Goal: Task Accomplishment & Management: Manage account settings

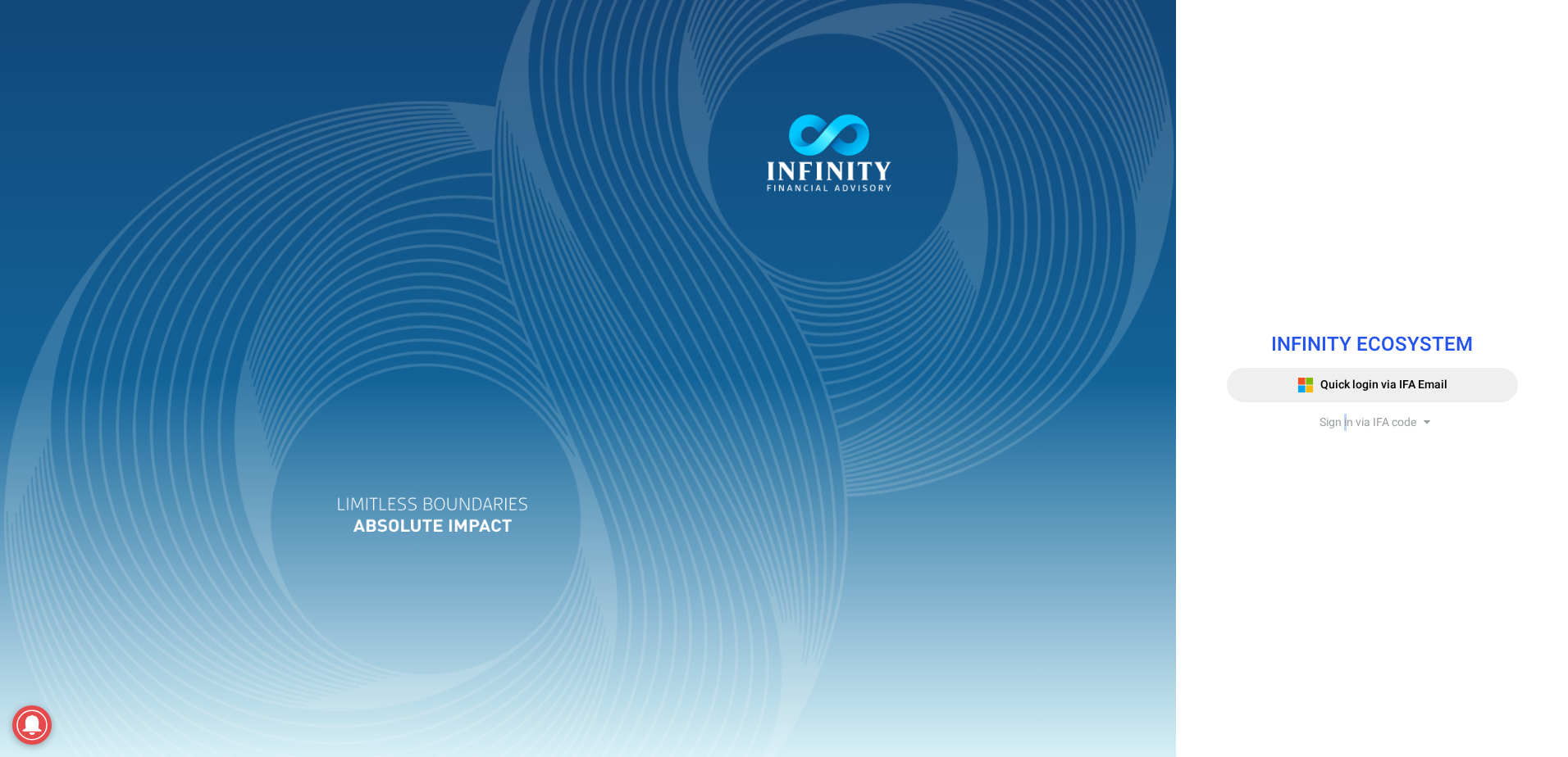
click at [1345, 424] on span "Sign in via IFA code" at bounding box center [1368, 423] width 97 height 17
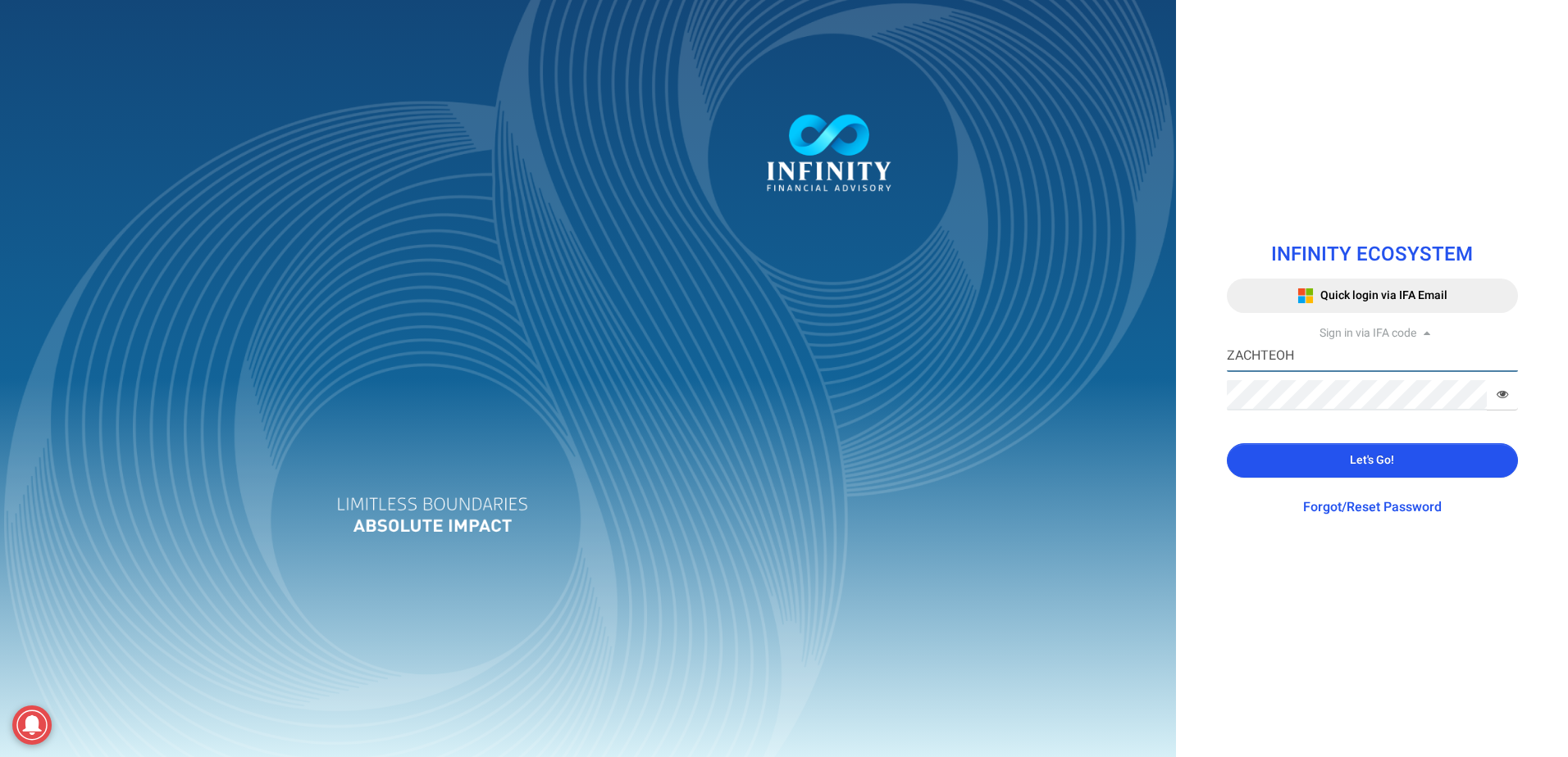
drag, startPoint x: 1345, startPoint y: 424, endPoint x: 1309, endPoint y: 361, distance: 72.6
click at [1309, 361] on input "ZACHTEOH" at bounding box center [1372, 356] width 291 height 30
click at [1281, 456] on button "Let's Go!" at bounding box center [1372, 460] width 291 height 34
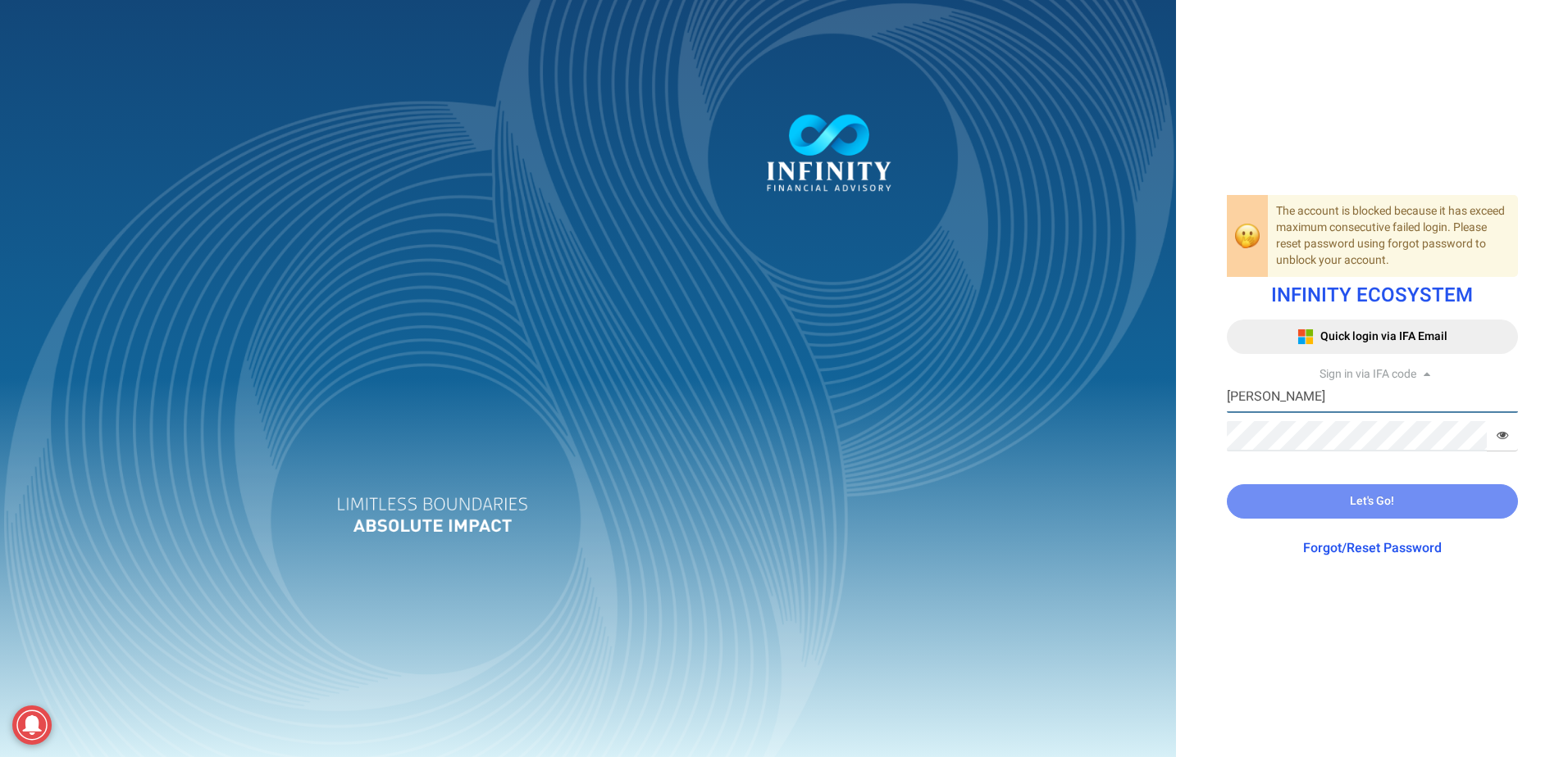
drag, startPoint x: 1304, startPoint y: 400, endPoint x: 1133, endPoint y: 385, distance: 171.7
click at [1133, 385] on div "The account is blocked because it has exceed maximum consecutive failed login. …" at bounding box center [784, 378] width 1568 height 757
paste input "FINANCE11"
click at [1293, 406] on input "FINANCE11" at bounding box center [1372, 398] width 291 height 30
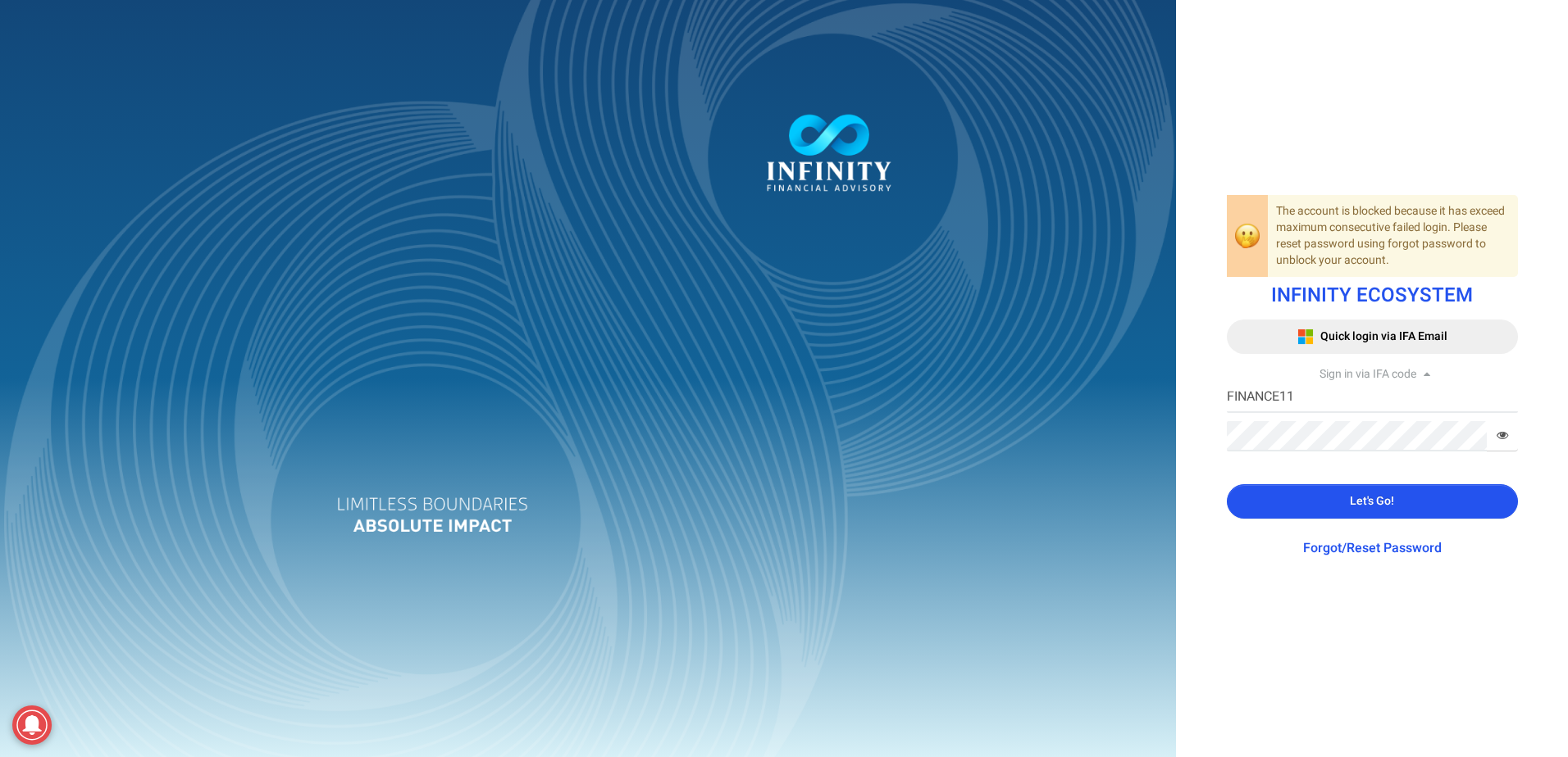
click at [1263, 506] on button "Let's Go!" at bounding box center [1372, 501] width 291 height 34
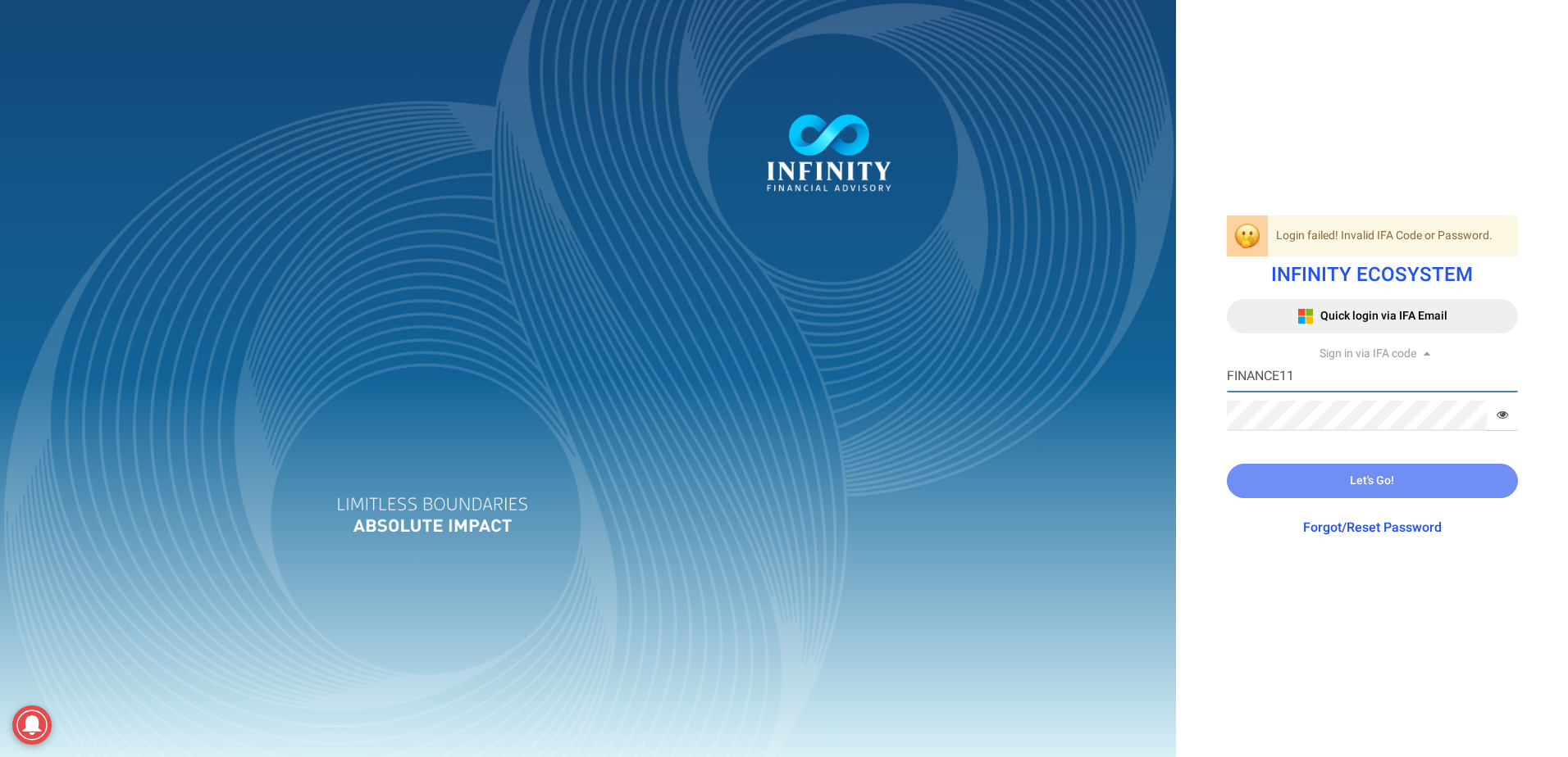
drag, startPoint x: 1329, startPoint y: 381, endPoint x: 1121, endPoint y: 382, distance: 208.0
click at [1121, 382] on div "Login failed! Invalid IFA Code or Password. INFINITY ECOSYSTEM Quick login via …" at bounding box center [784, 378] width 1568 height 757
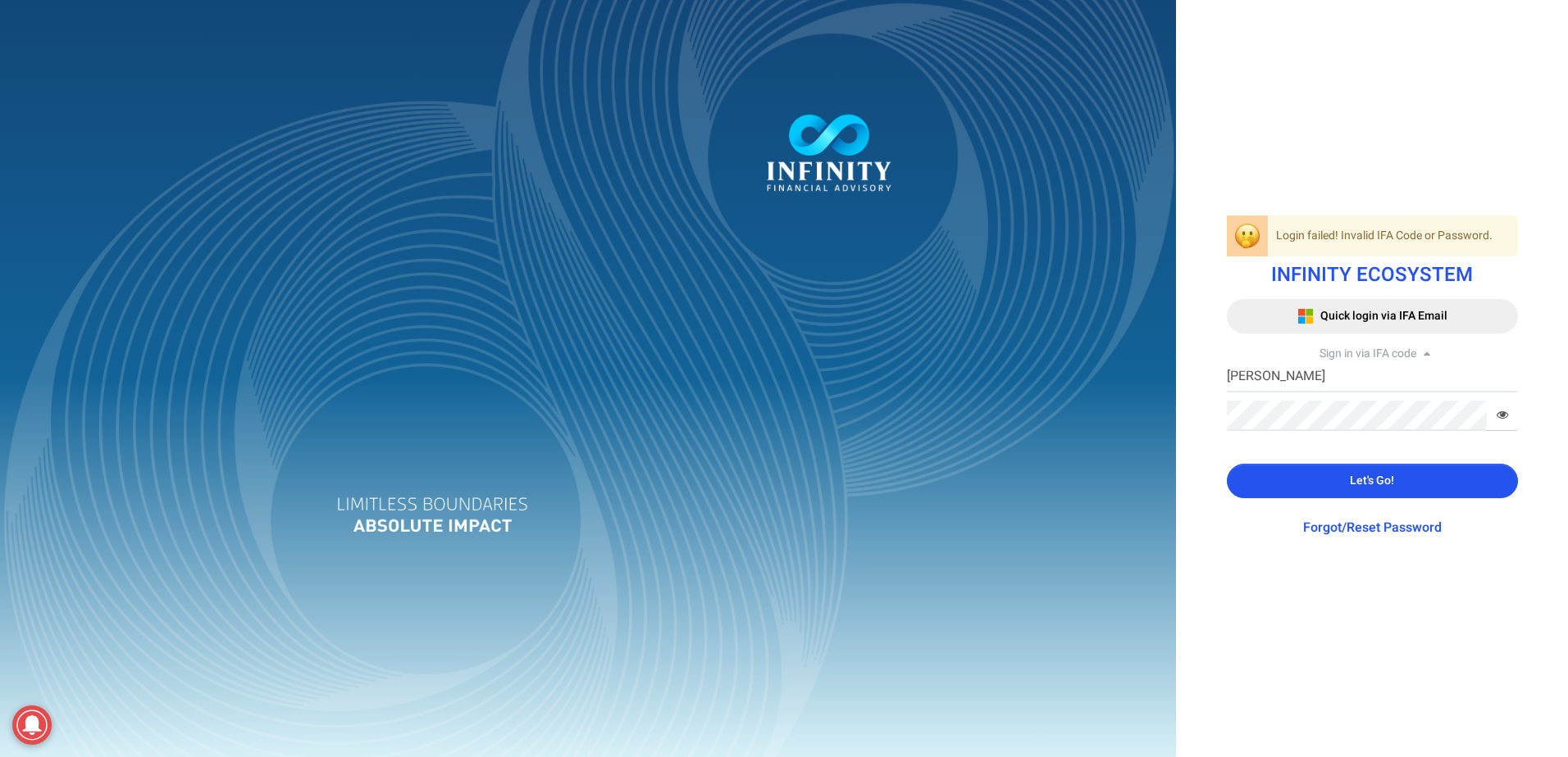
type input "[PERSON_NAME]"
click at [1502, 409] on span at bounding box center [1503, 415] width 31 height 30
click at [1496, 421] on icon at bounding box center [1502, 414] width 11 height 11
click at [1330, 483] on button "Let's Go!" at bounding box center [1372, 480] width 291 height 34
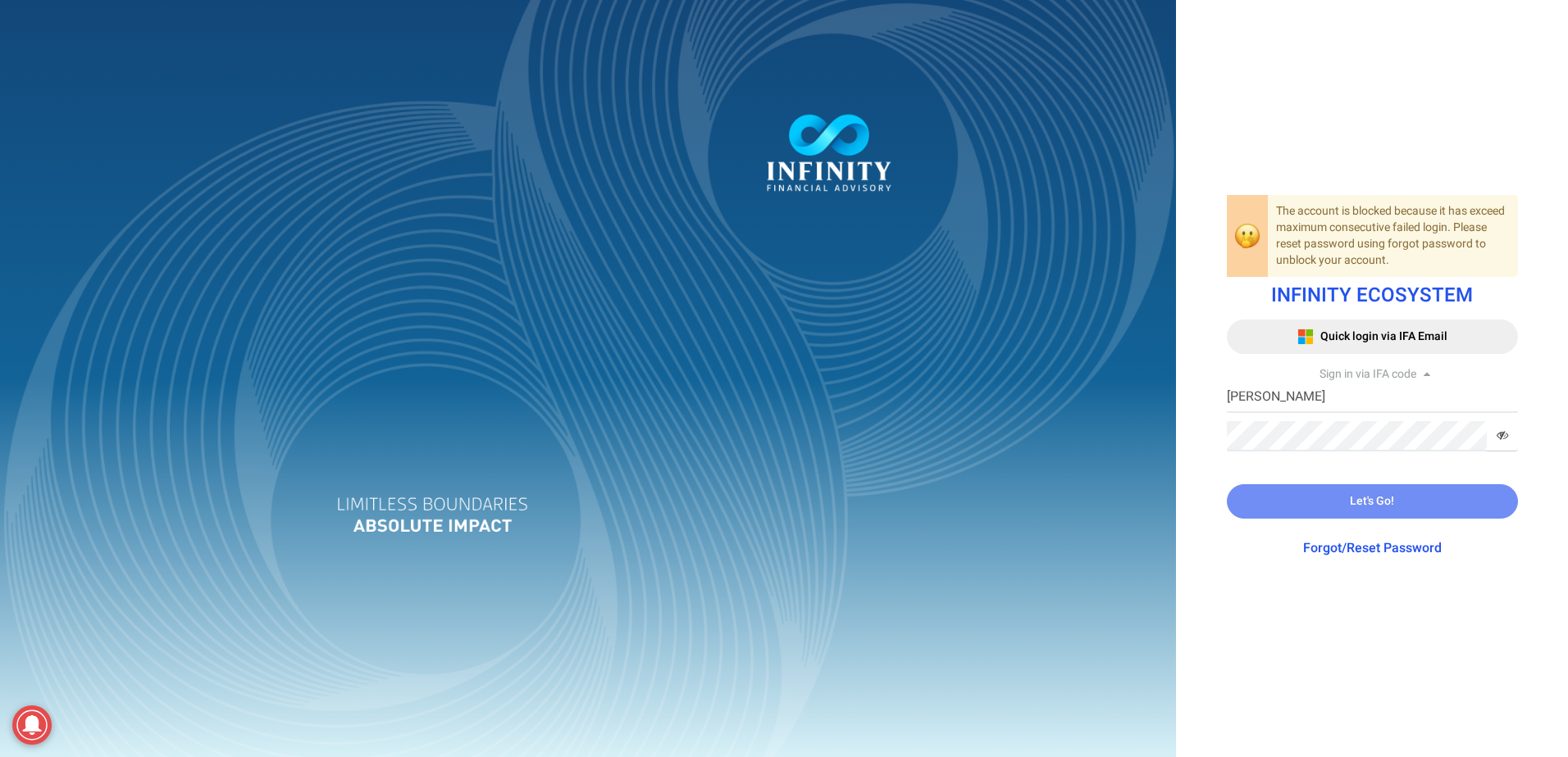
click at [1374, 550] on link "Forgot/Reset Password" at bounding box center [1372, 548] width 139 height 19
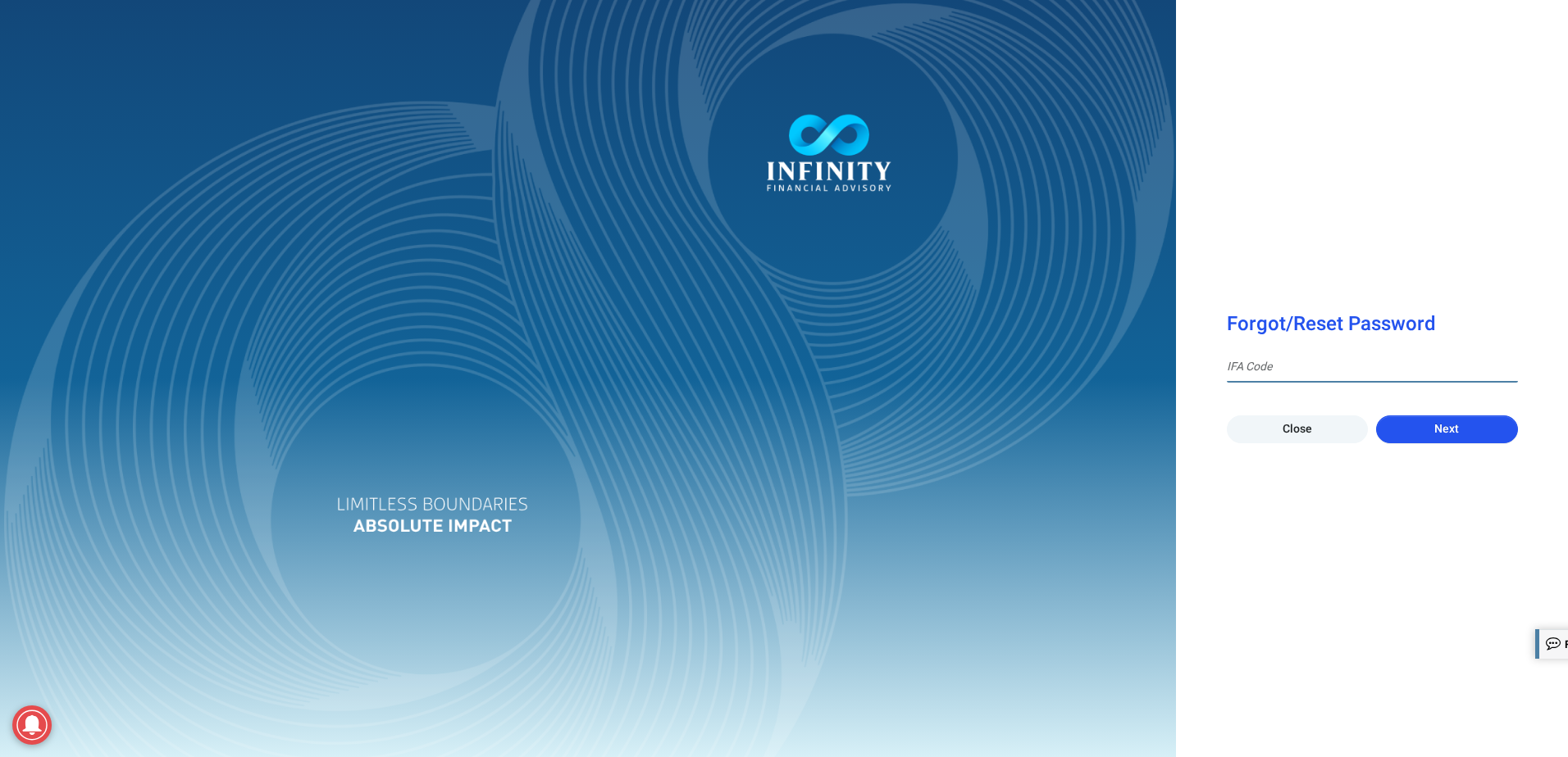
click at [1295, 377] on input at bounding box center [1372, 367] width 291 height 30
type input "[PERSON_NAME]"
click at [1159, 467] on div at bounding box center [588, 378] width 1176 height 757
click at [1437, 427] on span "Next" at bounding box center [1447, 429] width 25 height 17
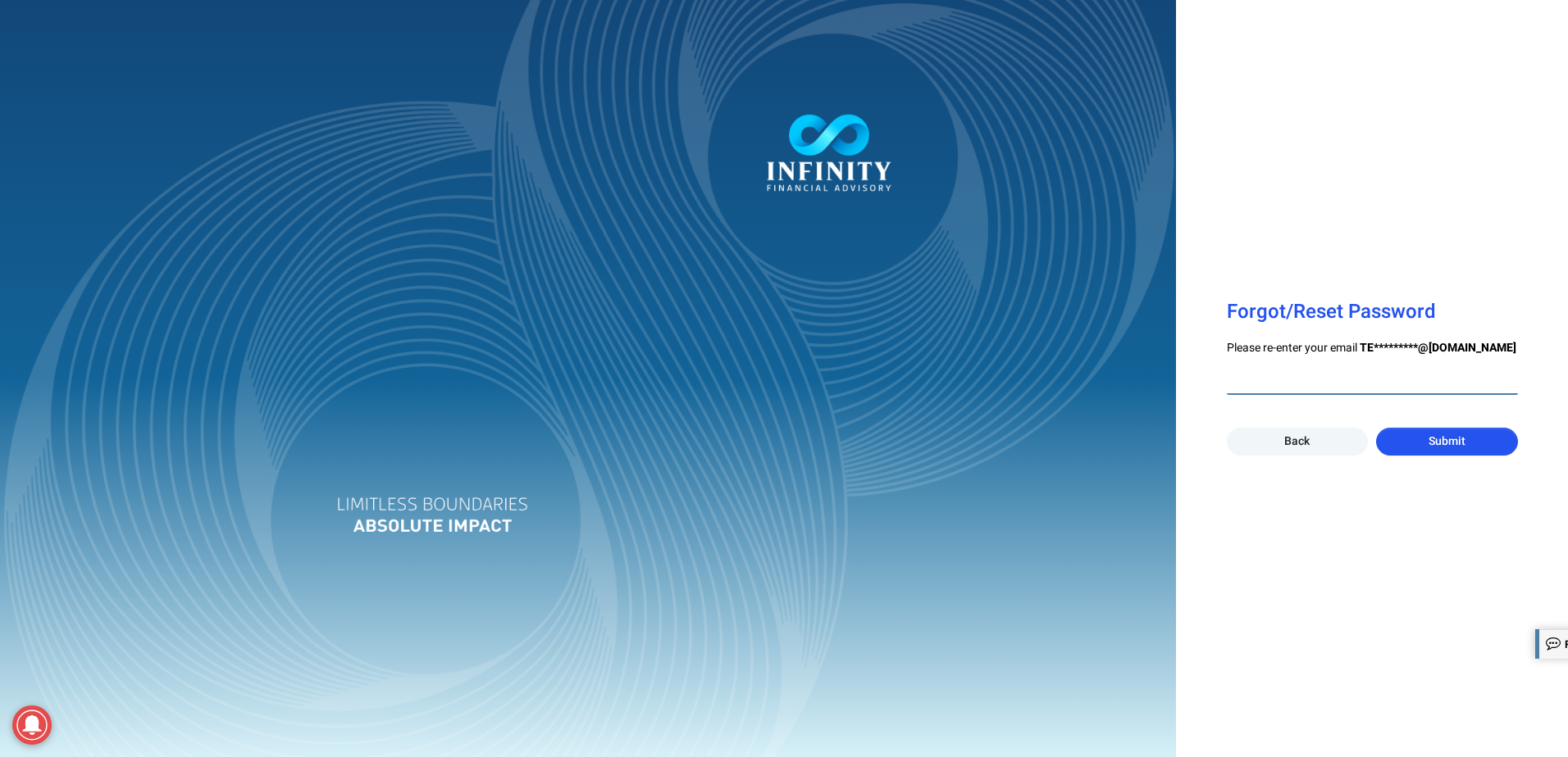
click at [1389, 382] on input "email" at bounding box center [1372, 379] width 291 height 30
type input "[EMAIL_ADDRESS][DOMAIN_NAME]"
click at [1358, 239] on div "Forgot/Reset Password Please re-enter your email TE*********@[DOMAIN_NAME] [EMA…" at bounding box center [1372, 378] width 392 height 757
click at [1441, 446] on span "Submit" at bounding box center [1447, 441] width 37 height 17
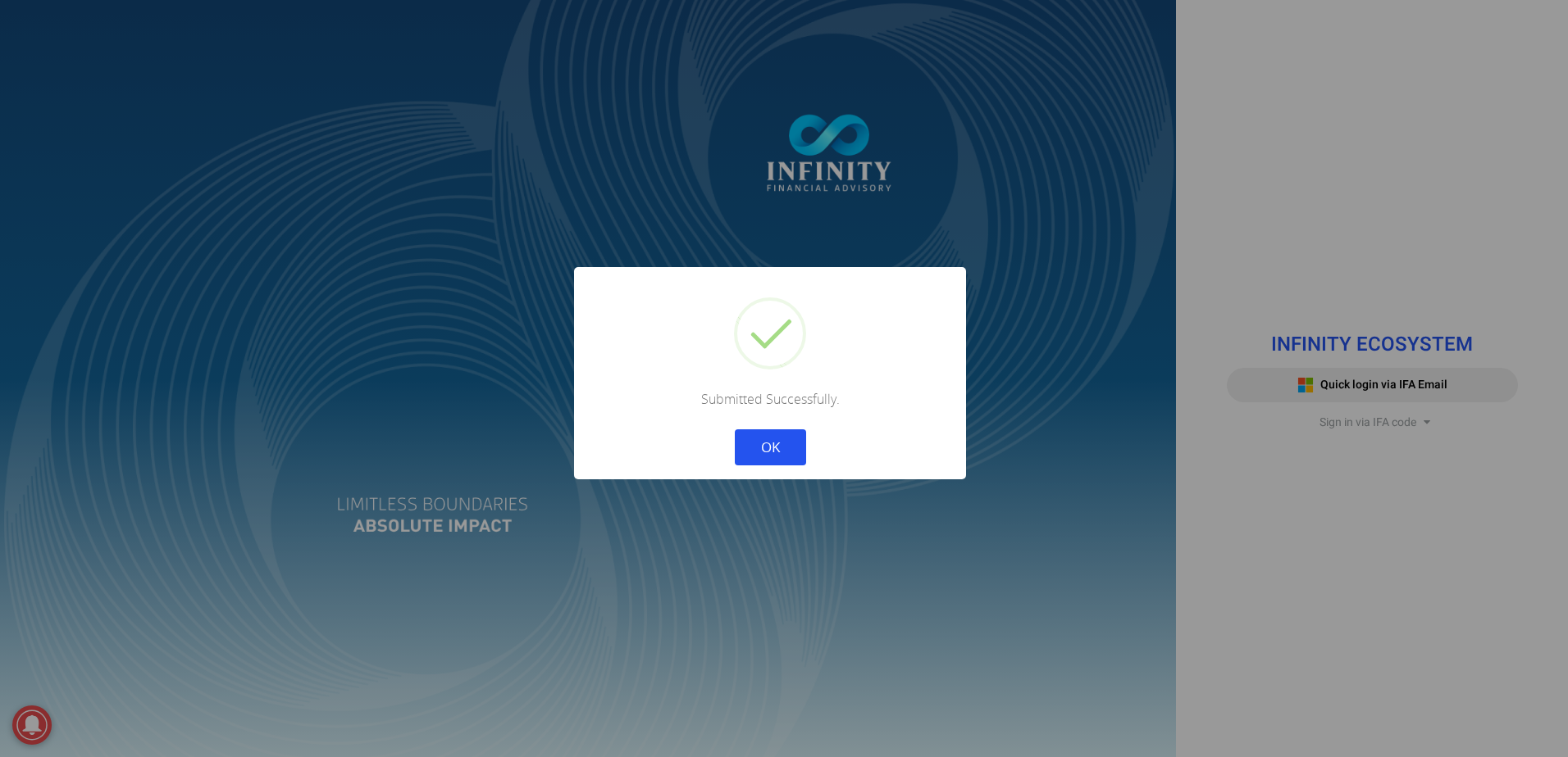
click at [762, 441] on button "OK" at bounding box center [770, 447] width 72 height 36
